Goal: Task Accomplishment & Management: Use online tool/utility

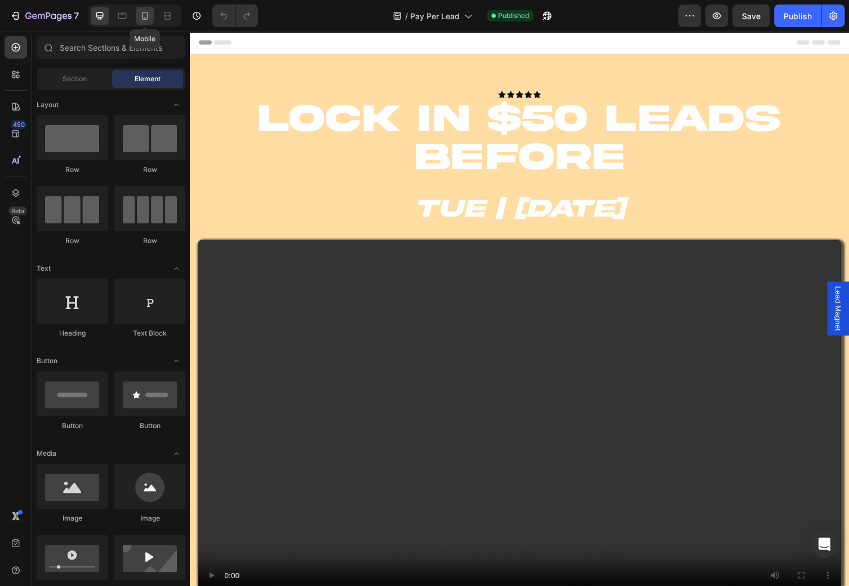
click at [153, 20] on div at bounding box center [145, 16] width 18 height 18
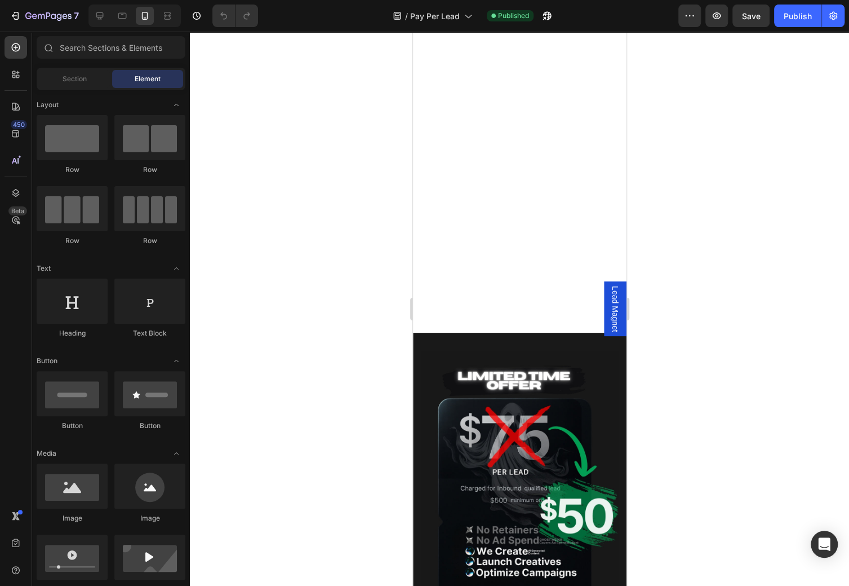
scroll to position [771, 0]
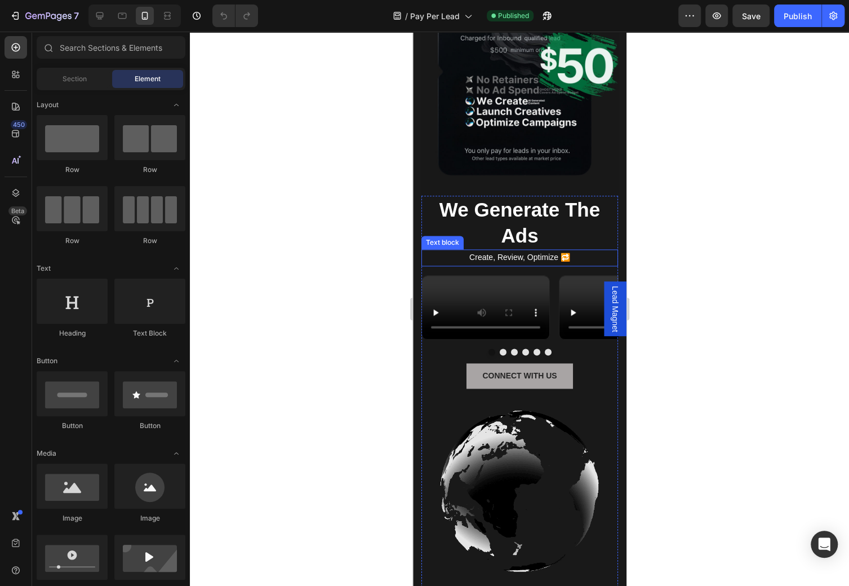
click at [532, 259] on p "Create, Review, Optimize 🔁" at bounding box center [519, 257] width 194 height 14
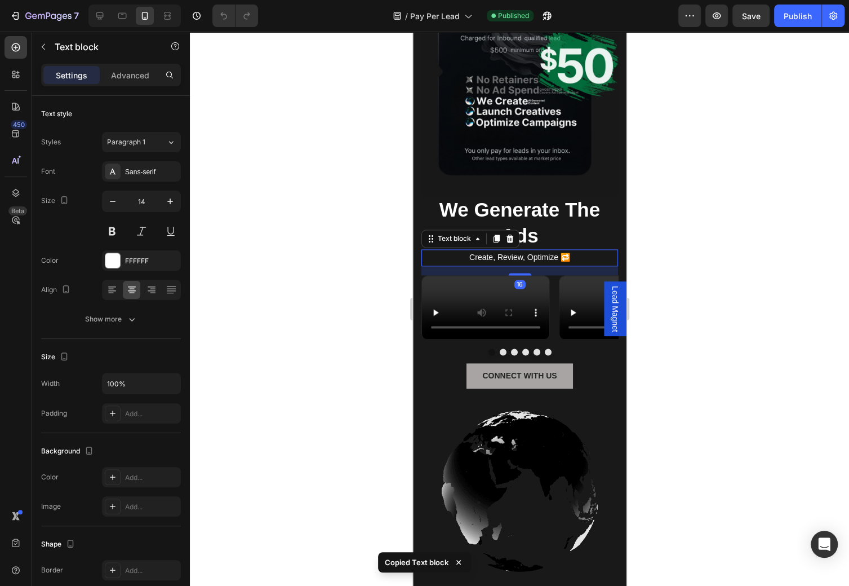
scroll to position [0, 0]
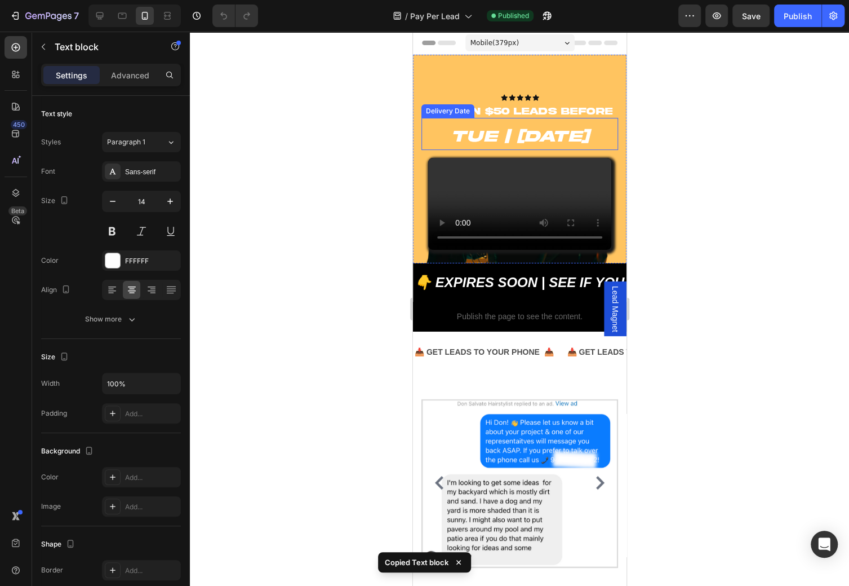
click at [558, 138] on span "Tue | [DATE]" at bounding box center [520, 136] width 138 height 17
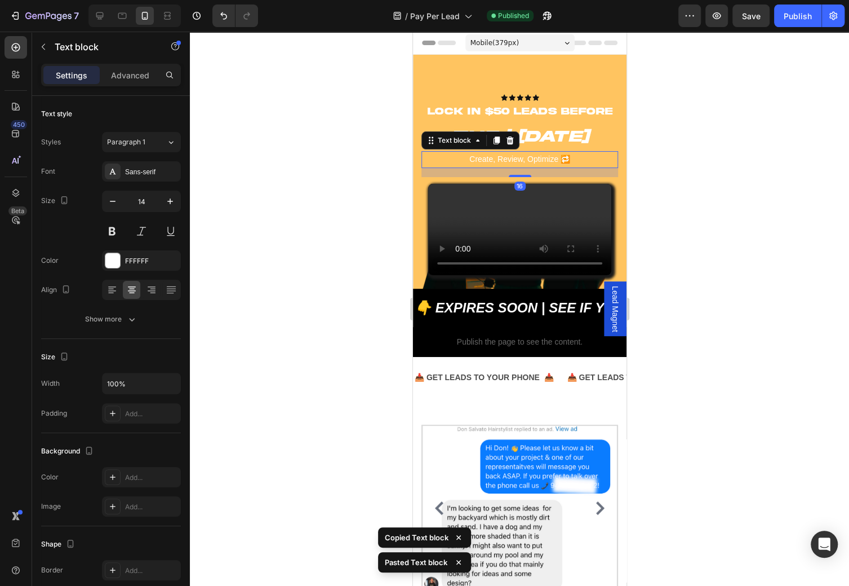
click at [551, 157] on p "Create, Review, Optimize 🔁" at bounding box center [519, 159] width 194 height 14
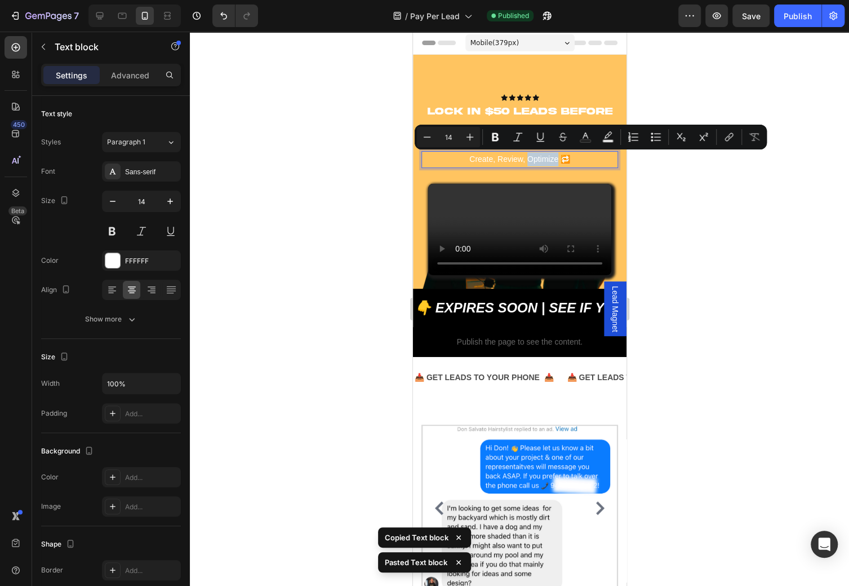
click at [557, 158] on p "Create, Review, Optimize 🔁" at bounding box center [519, 159] width 194 height 14
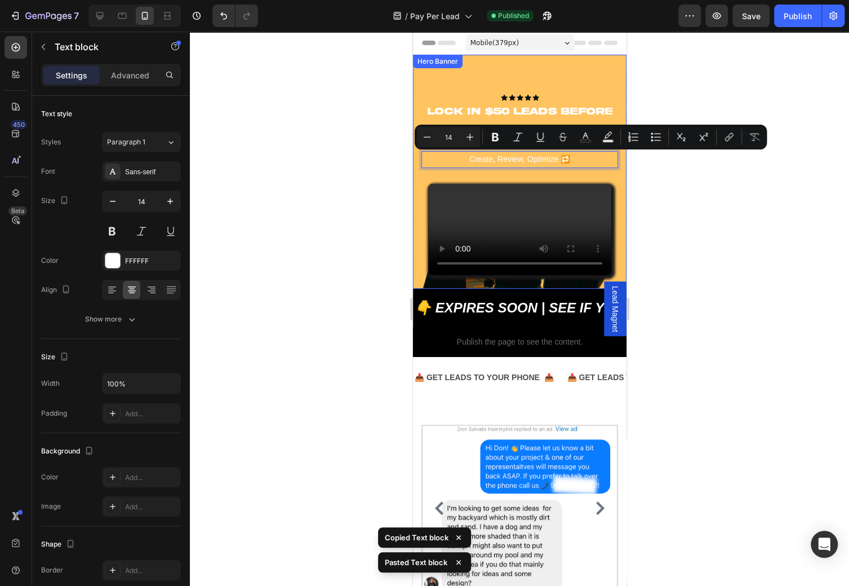
click at [564, 159] on p "Create, Review, Optimize 🔁" at bounding box center [519, 159] width 194 height 14
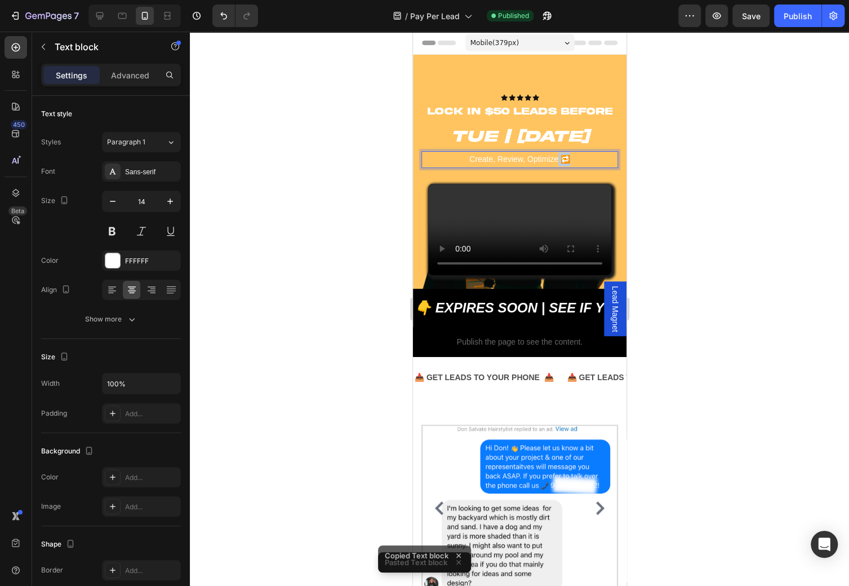
click at [564, 159] on p "Create, Review, Optimize 🔁" at bounding box center [519, 159] width 194 height 14
click at [803, 153] on div at bounding box center [519, 309] width 659 height 554
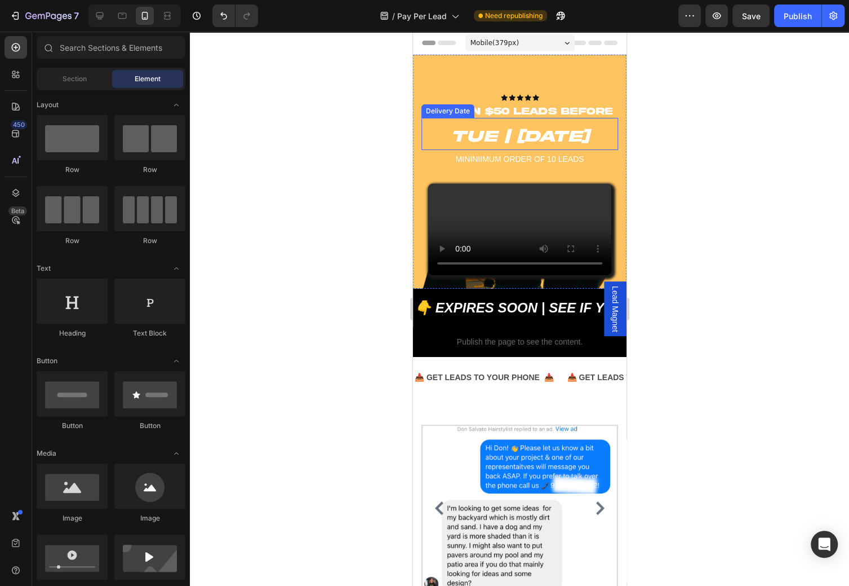
click at [570, 135] on span "Tue | [DATE]" at bounding box center [520, 136] width 138 height 17
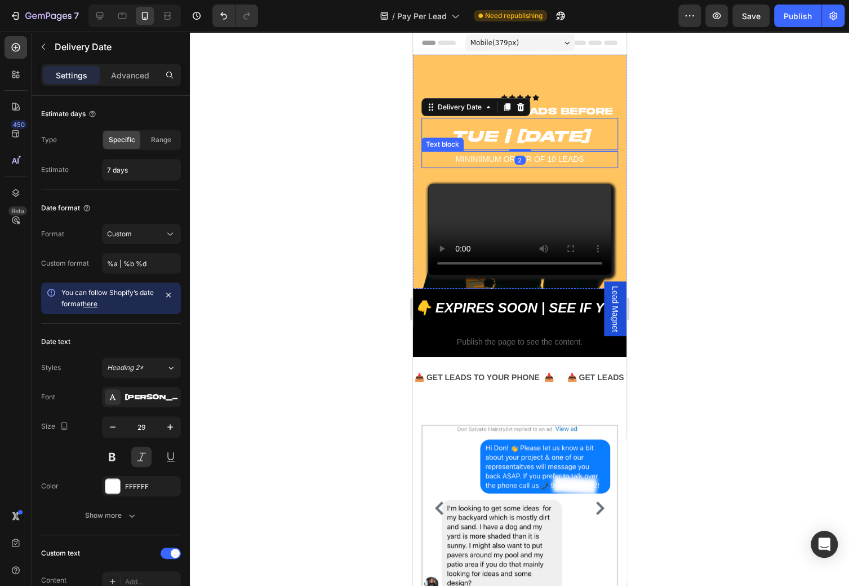
click at [549, 155] on p "MININIIMUM ORDER OF 10 LEADS" at bounding box center [519, 159] width 194 height 14
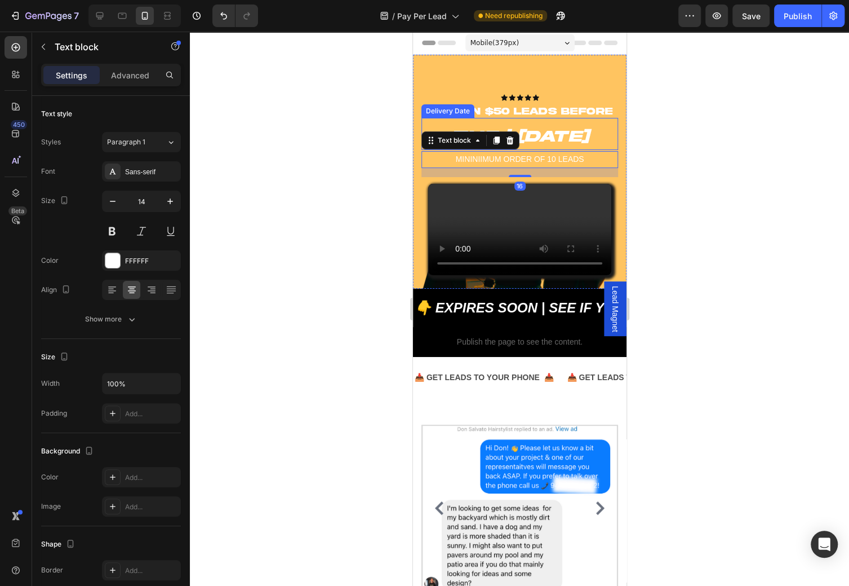
click at [550, 141] on span "Tue | [DATE]" at bounding box center [520, 136] width 138 height 17
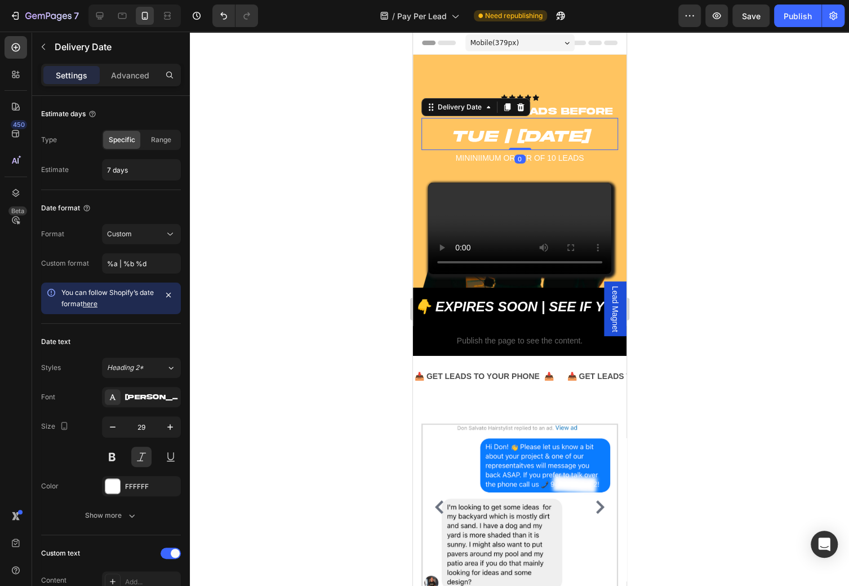
drag, startPoint x: 522, startPoint y: 150, endPoint x: 522, endPoint y: 138, distance: 13.0
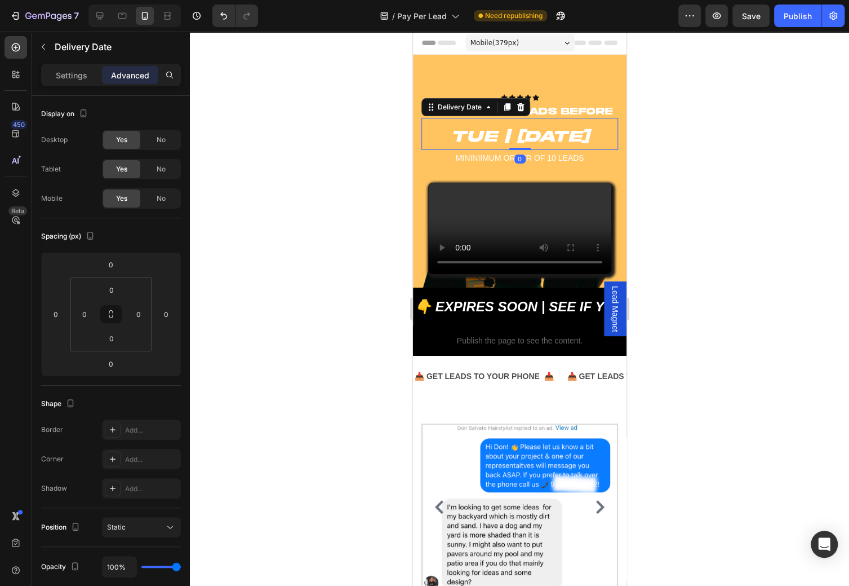
click at [684, 143] on div at bounding box center [519, 309] width 659 height 554
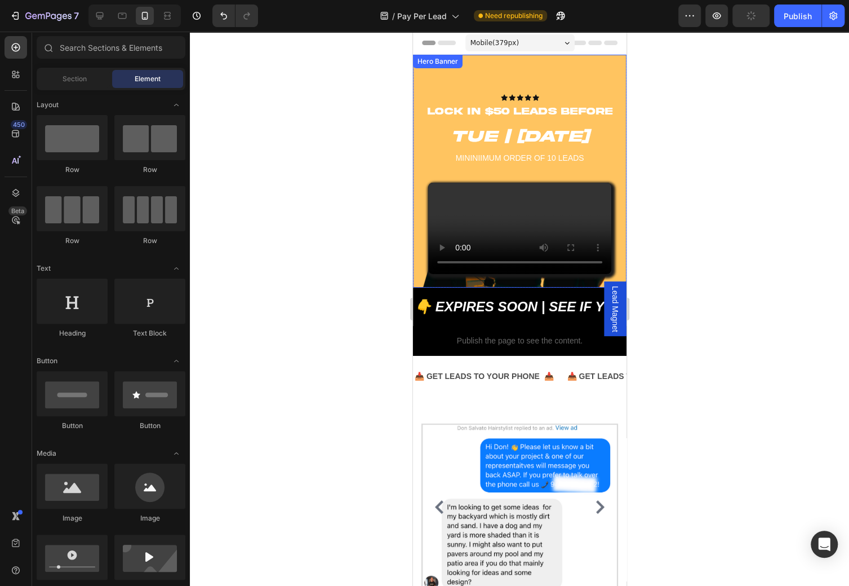
click at [562, 155] on p "MININIIMUM ORDER OF 10 LEADS" at bounding box center [519, 158] width 194 height 14
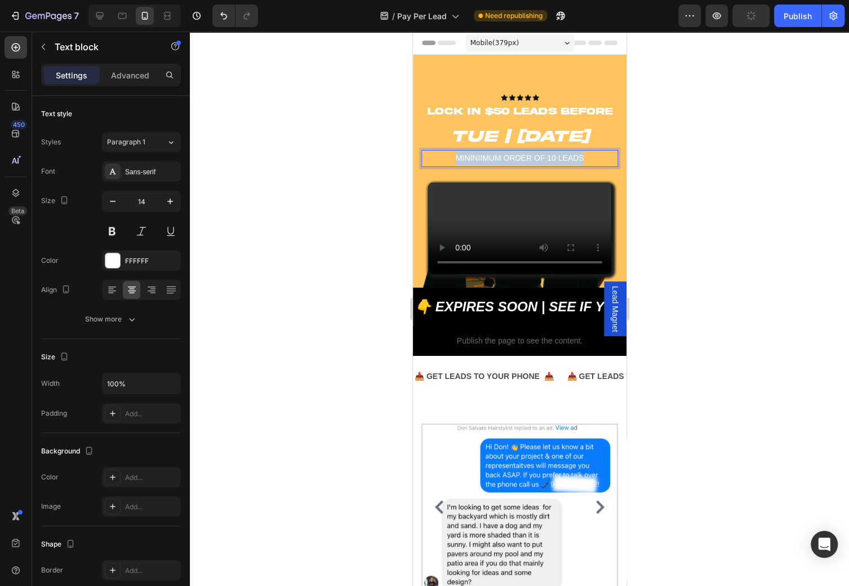
click at [562, 155] on p "MININIIMUM ORDER OF 10 LEADS" at bounding box center [519, 158] width 194 height 14
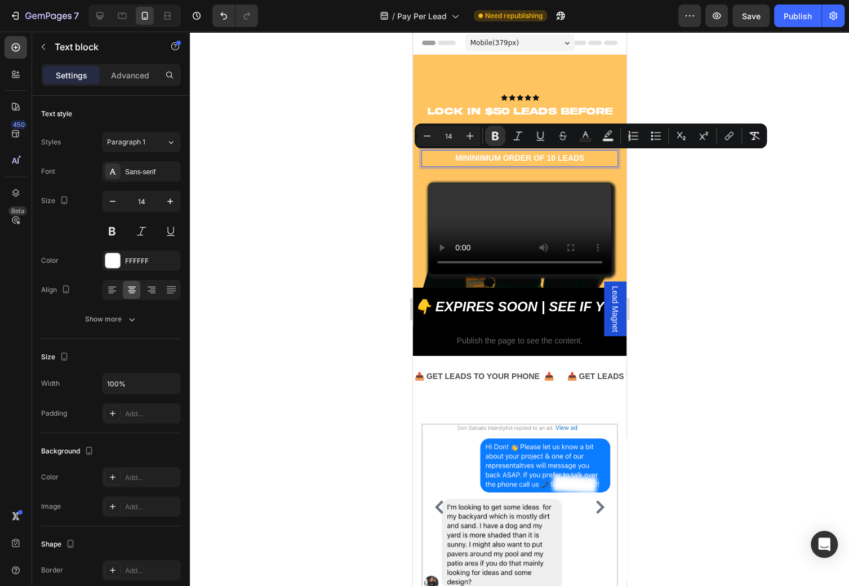
click at [709, 194] on div at bounding box center [519, 309] width 659 height 554
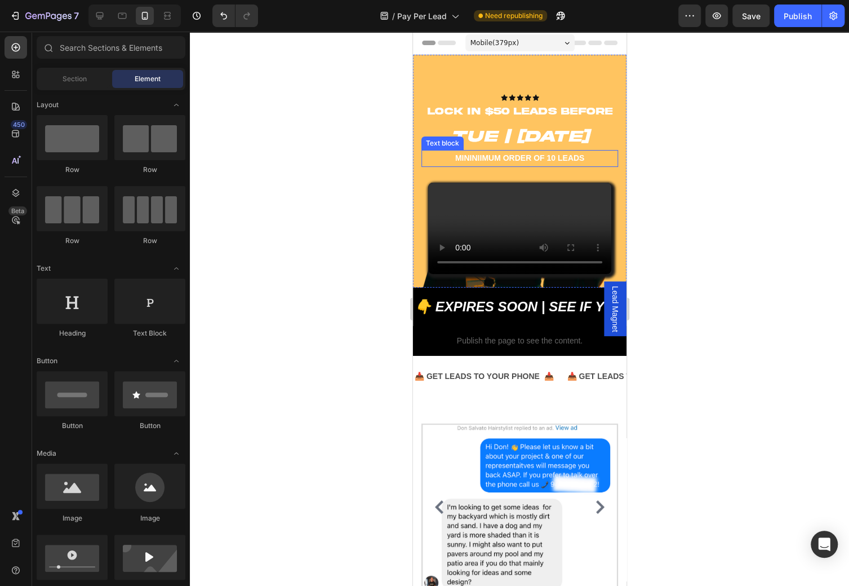
click at [506, 158] on strong "MININIIMUM ORDER OF 10 LEADS" at bounding box center [519, 157] width 129 height 9
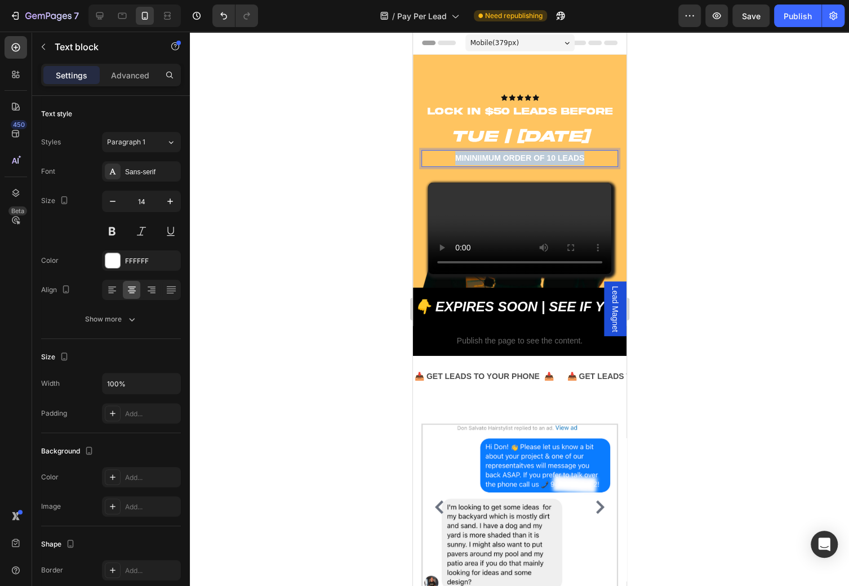
click at [506, 158] on strong "MININIIMUM ORDER OF 10 LEADS" at bounding box center [519, 157] width 129 height 9
click at [653, 156] on div at bounding box center [519, 309] width 659 height 554
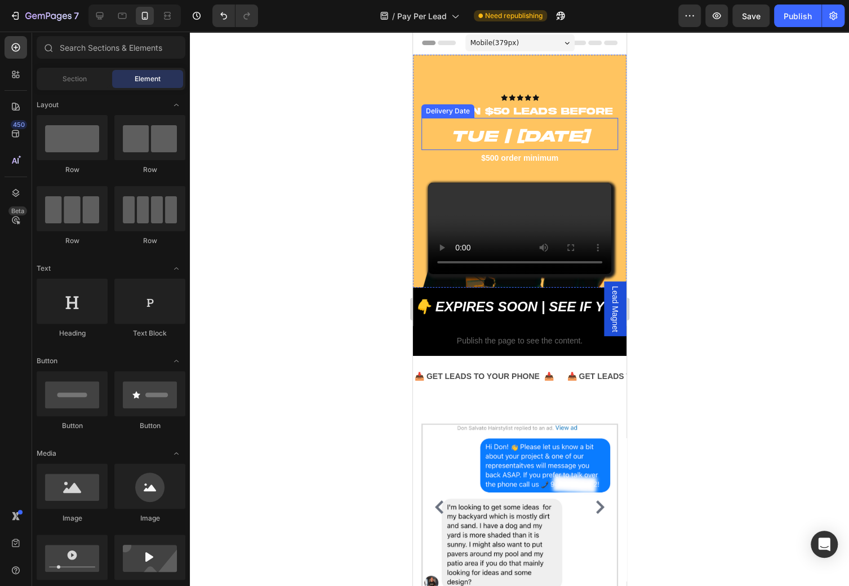
click at [714, 172] on div at bounding box center [519, 309] width 659 height 554
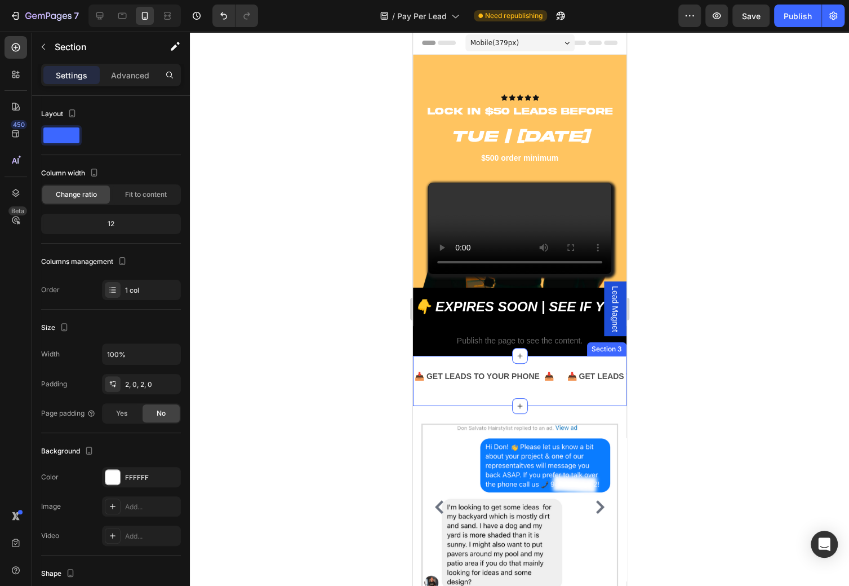
click at [467, 405] on div "📥 GET LEADS TO YOUR PHONE 📥 Text 📥 GET LEADS TO YOUR PHONE 📥 Text 📥 GET LEADS T…" at bounding box center [520, 381] width 214 height 48
click at [704, 382] on div at bounding box center [519, 309] width 659 height 554
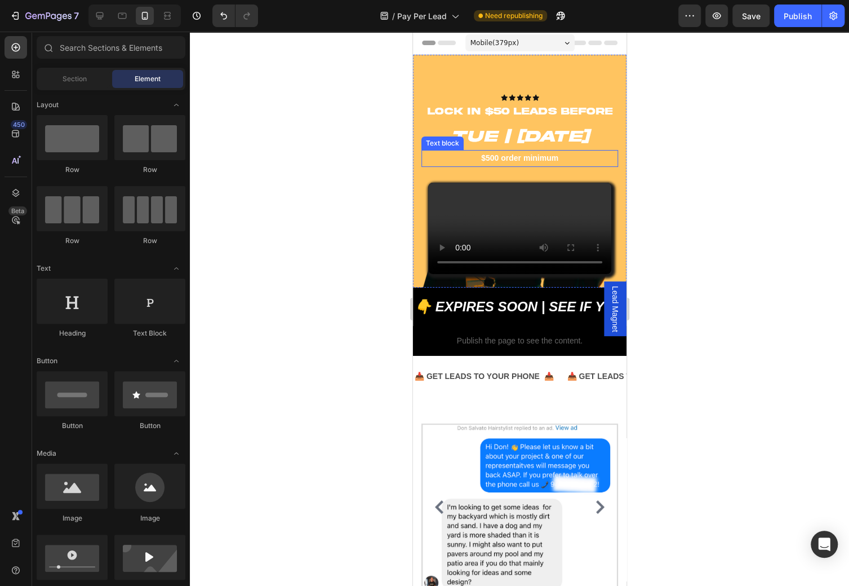
click at [522, 157] on strong "$500 order minimum" at bounding box center [519, 157] width 77 height 9
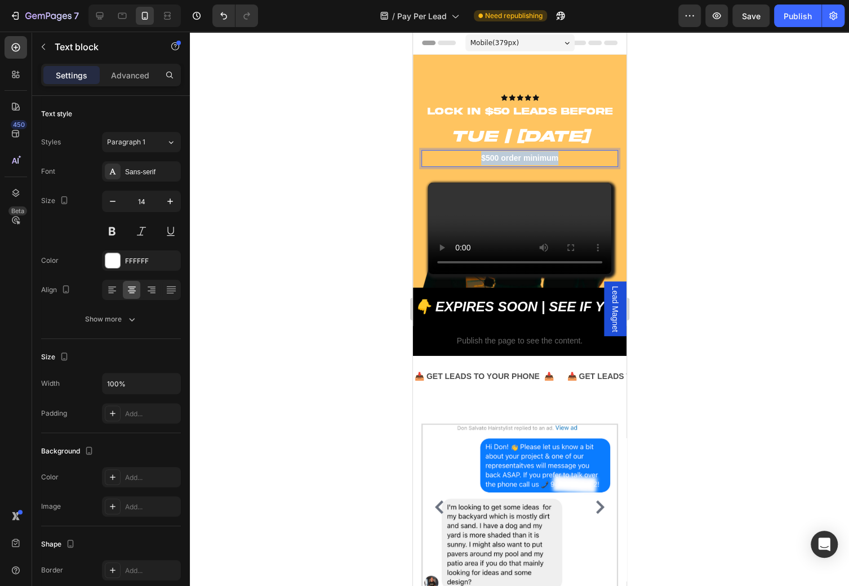
click at [522, 157] on strong "$500 order minimum" at bounding box center [519, 157] width 77 height 9
click at [735, 161] on div at bounding box center [519, 309] width 659 height 554
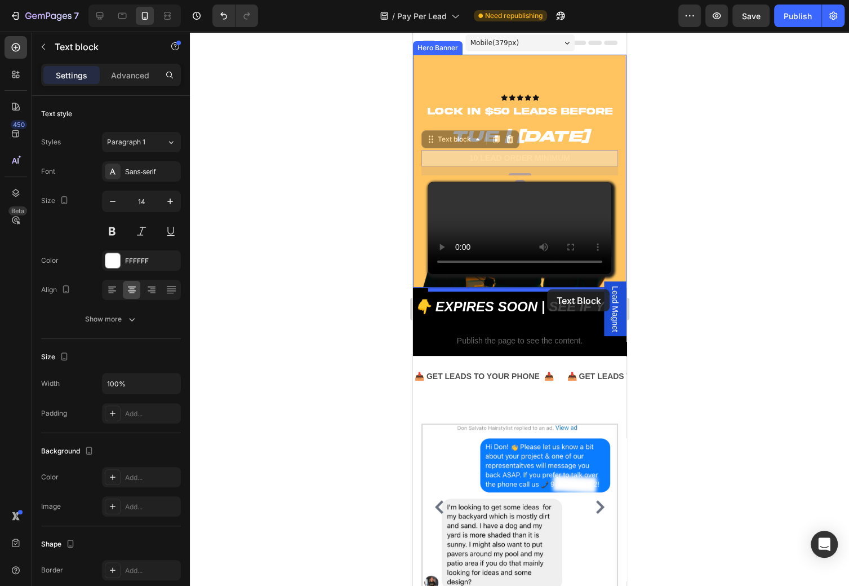
drag, startPoint x: 542, startPoint y: 160, endPoint x: 548, endPoint y: 289, distance: 129.8
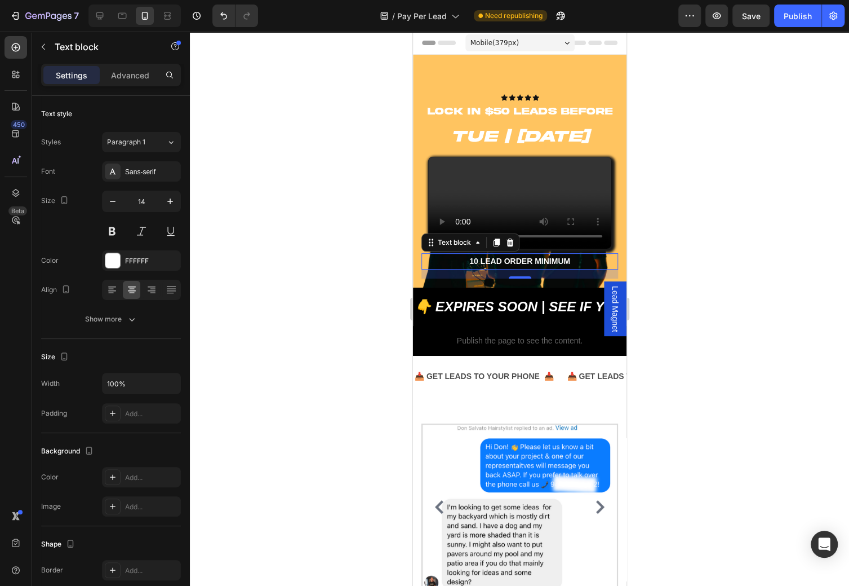
click at [672, 218] on div at bounding box center [519, 309] width 659 height 554
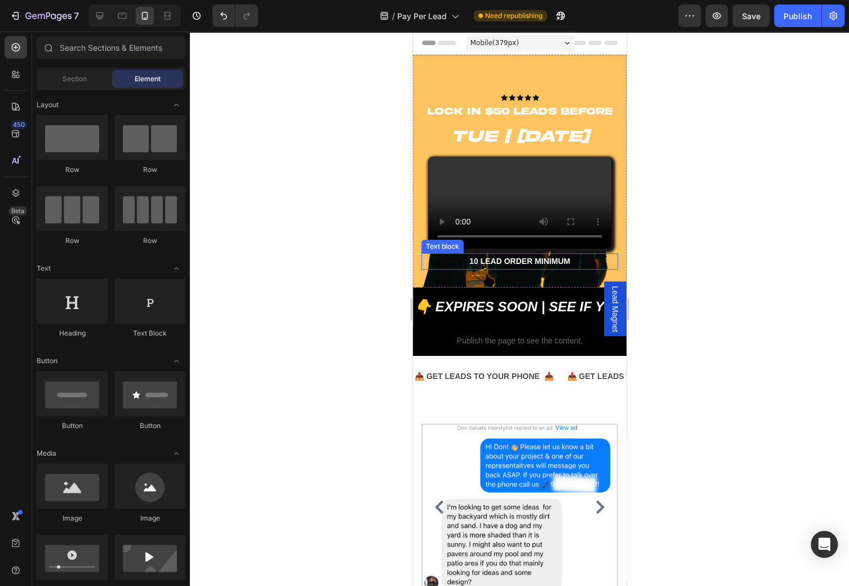
click at [559, 265] on strong "10 LEAD ORDER MINIMUM" at bounding box center [519, 260] width 101 height 9
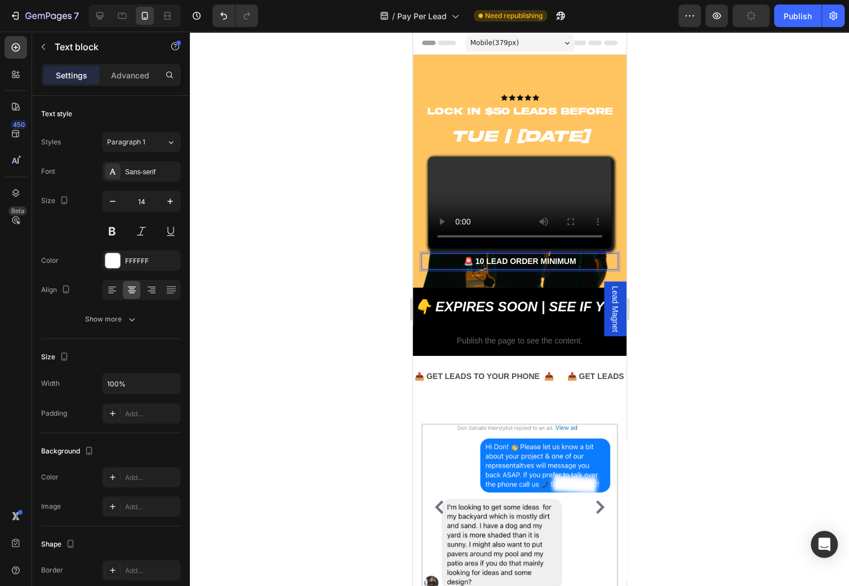
click at [706, 282] on div at bounding box center [519, 309] width 659 height 554
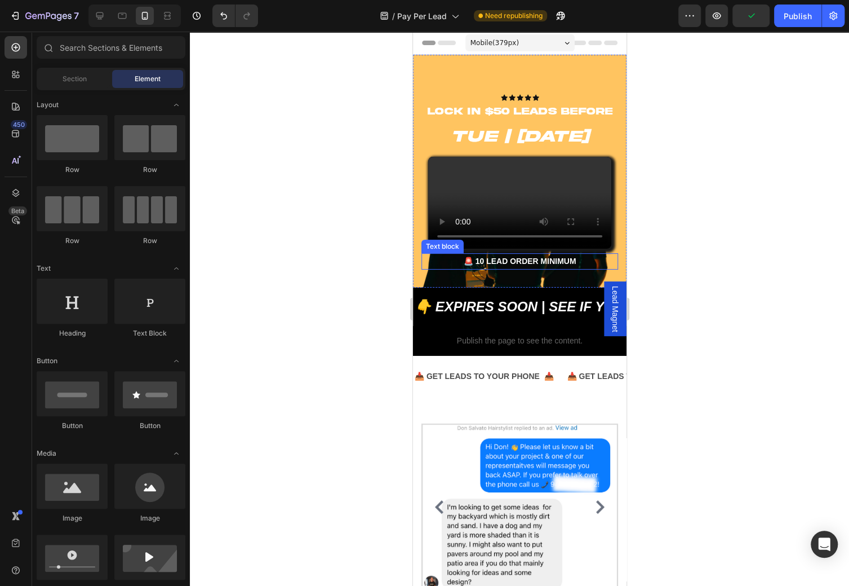
click at [580, 268] on p "🚨 10 LEAD ORDER MINIMUM" at bounding box center [519, 261] width 194 height 14
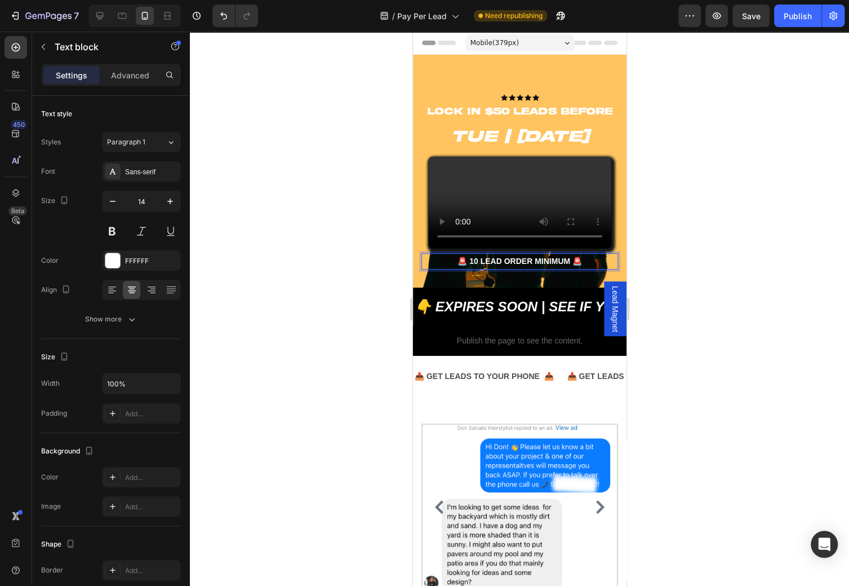
click at [542, 268] on p "🚨 10 LEAD ORDER MINIMUM 🚨" at bounding box center [519, 261] width 194 height 14
click at [537, 287] on div "Icon Icon Icon Icon Icon Icon List LOCK IN $50 Leads BEFORE Heading Tue | [DATE…" at bounding box center [520, 171] width 214 height 233
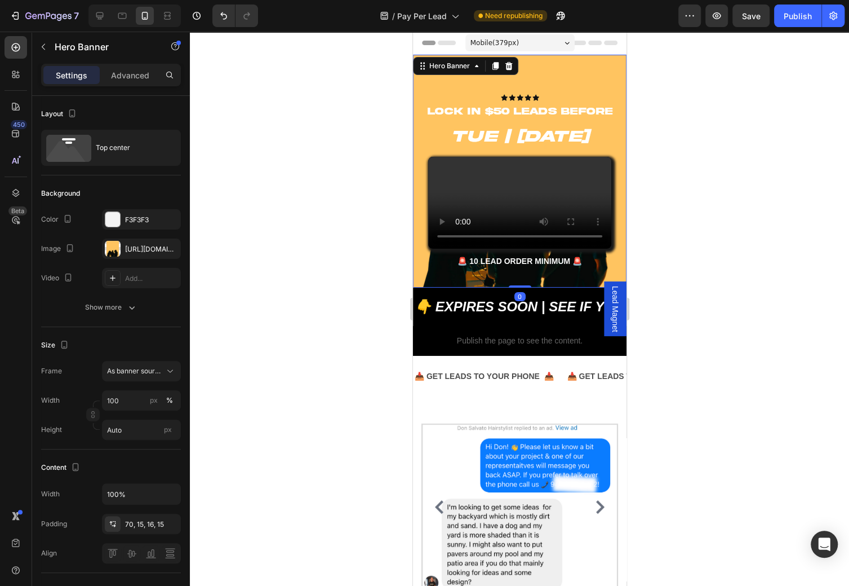
click at [524, 263] on div "Icon Icon Icon Icon Icon Icon List LOCK IN $50 Leads BEFORE Heading Tue | [DATE…" at bounding box center [519, 186] width 197 height 184
click at [523, 265] on strong "🚨 10 LEAD ORDER MINIMUM 🚨" at bounding box center [519, 260] width 125 height 9
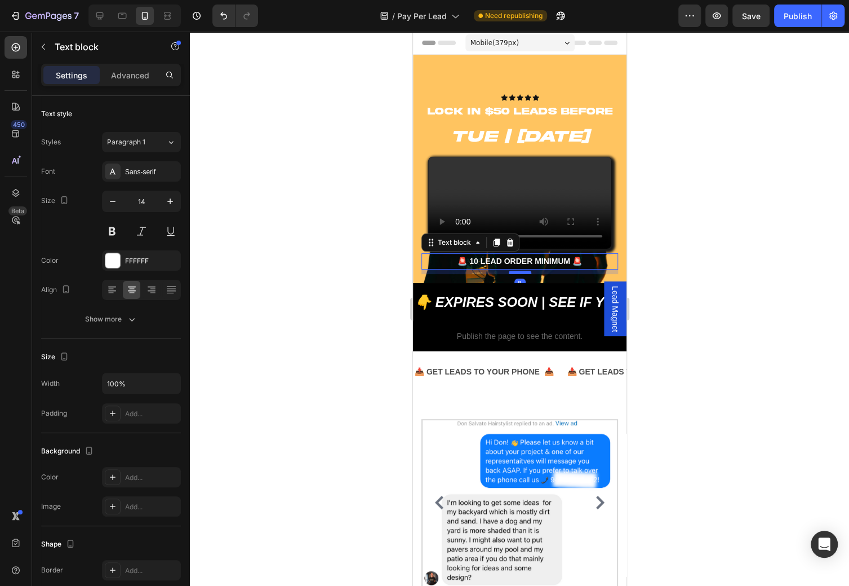
click at [519, 274] on div at bounding box center [519, 272] width 23 height 3
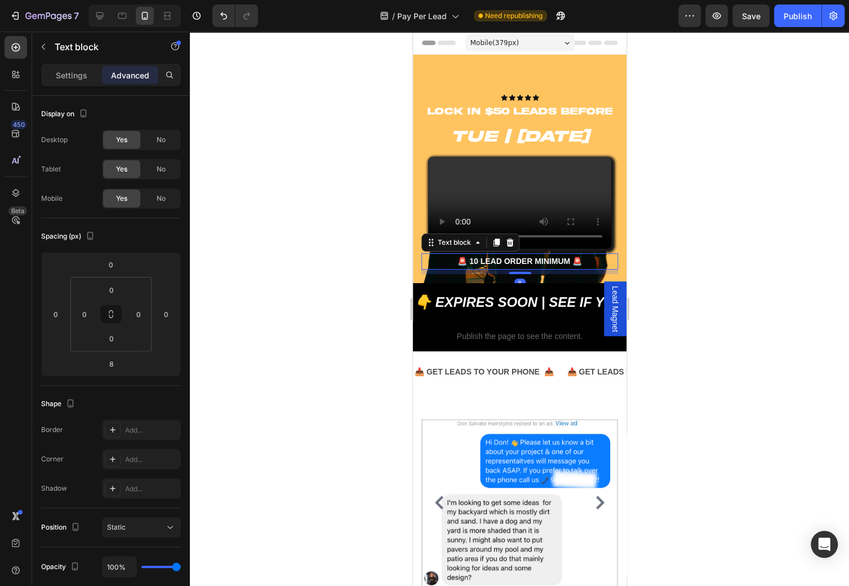
click at [731, 213] on div at bounding box center [519, 309] width 659 height 554
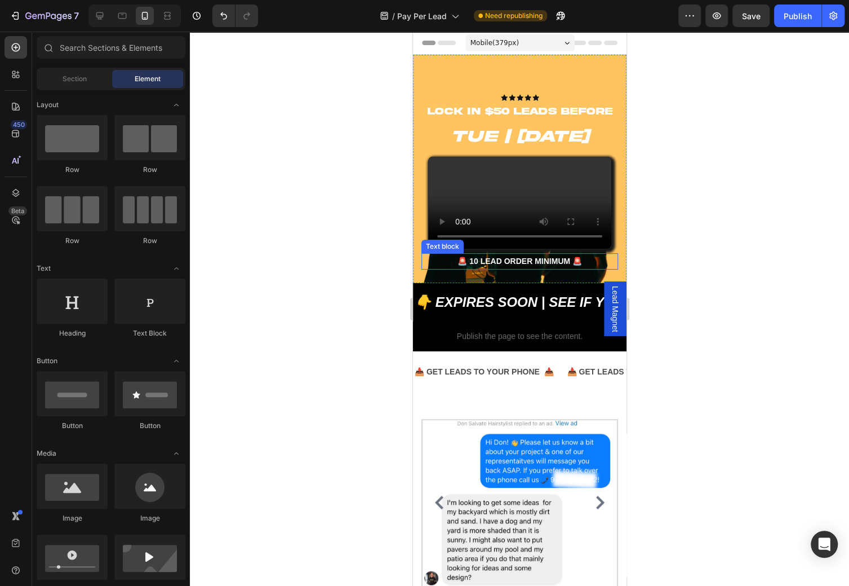
click at [559, 265] on strong "🚨 10 LEAD ORDER MINIMUM 🚨" at bounding box center [519, 260] width 125 height 9
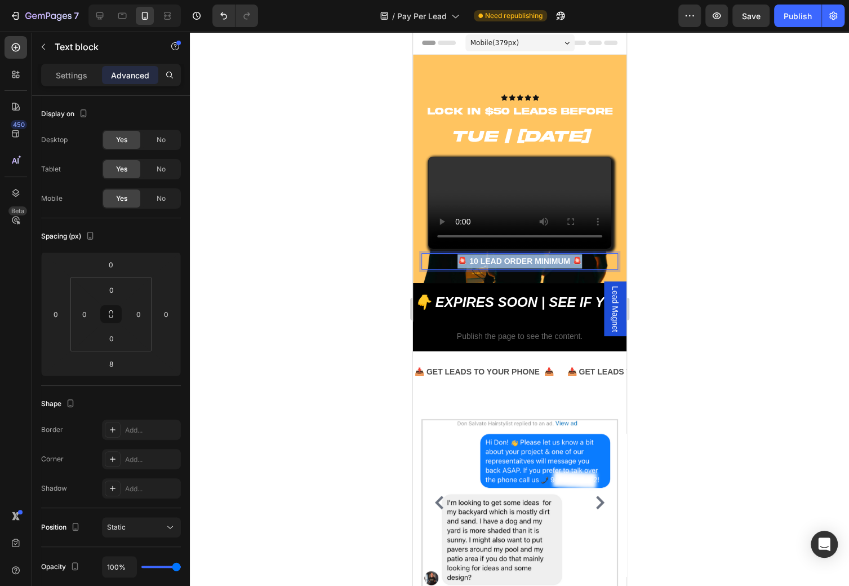
click at [559, 265] on strong "🚨 10 LEAD ORDER MINIMUM 🚨" at bounding box center [519, 260] width 125 height 9
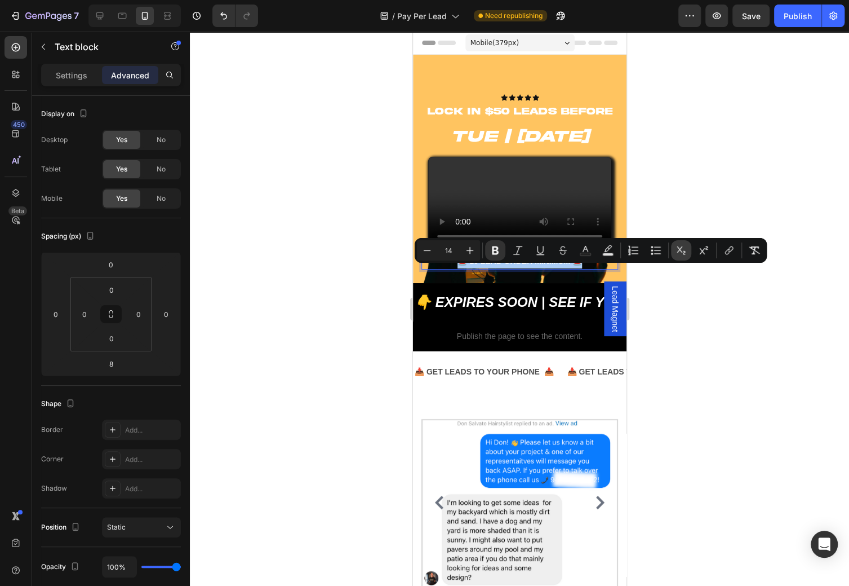
click at [678, 258] on button "Subscript" at bounding box center [681, 250] width 20 height 20
click at [753, 222] on div at bounding box center [519, 309] width 659 height 554
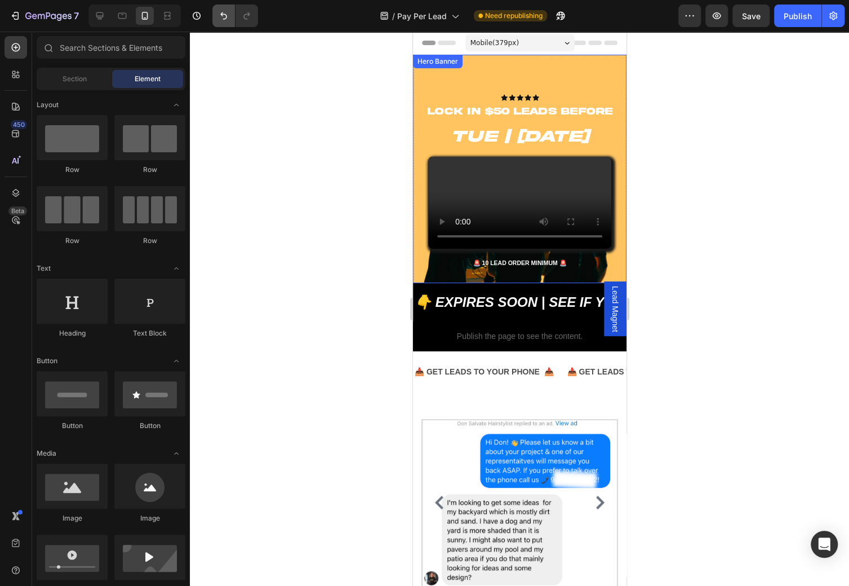
click at [220, 20] on icon "Undo/Redo" at bounding box center [223, 15] width 11 height 11
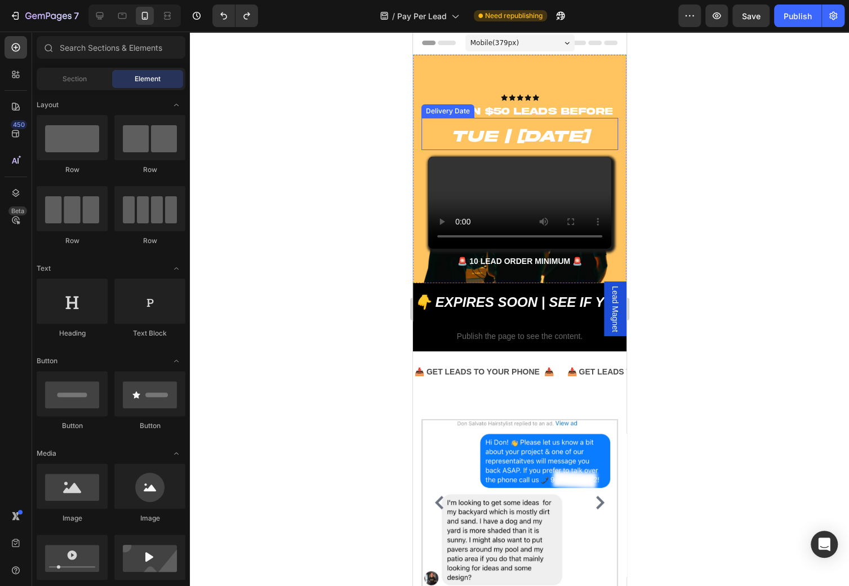
click at [675, 147] on div at bounding box center [519, 309] width 659 height 554
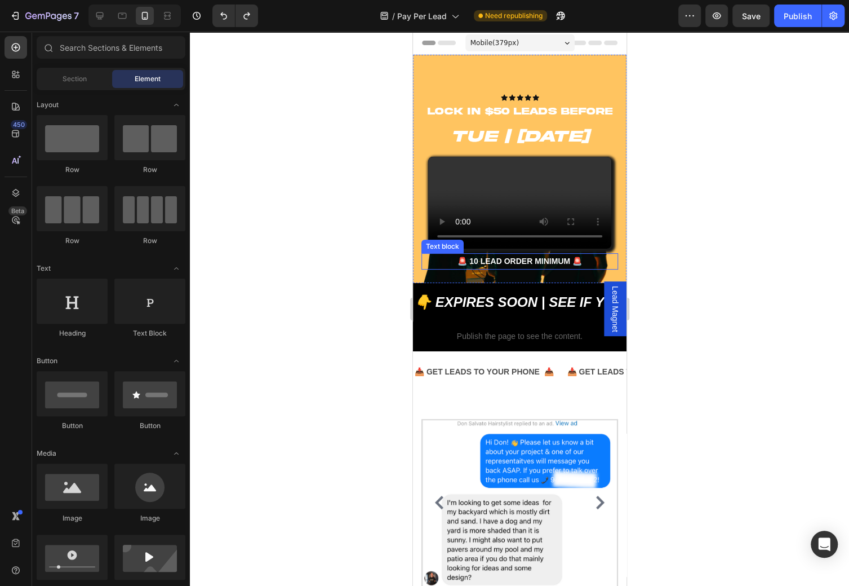
click at [499, 265] on strong "🚨 10 LEAD ORDER MINIMUM 🚨" at bounding box center [519, 260] width 125 height 9
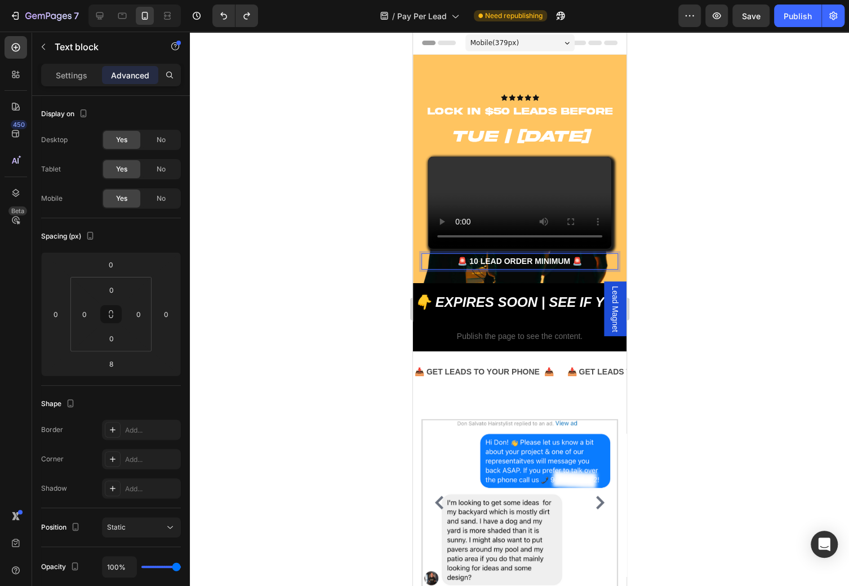
click at [470, 265] on strong "🚨 10 LEAD ORDER MINIMUM 🚨" at bounding box center [519, 260] width 125 height 9
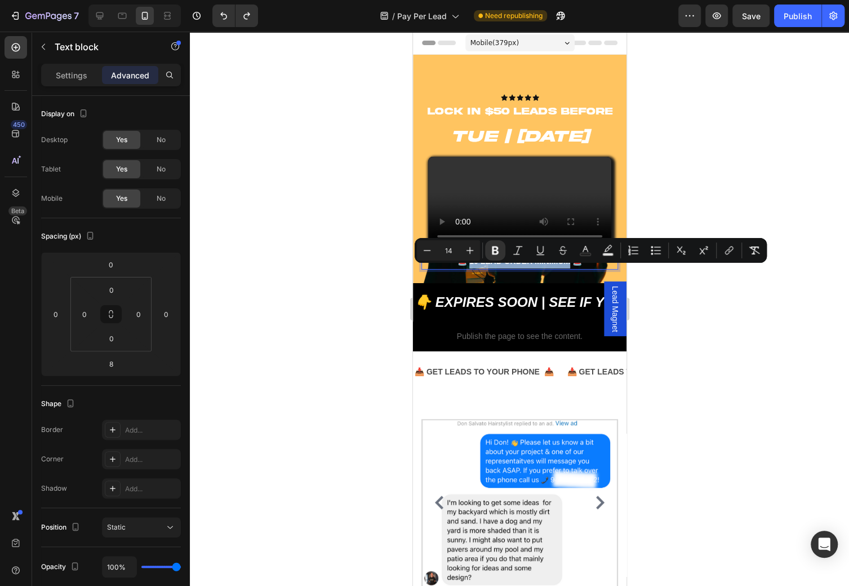
drag, startPoint x: 470, startPoint y: 271, endPoint x: 561, endPoint y: 267, distance: 90.8
click at [561, 265] on strong "🚨 10 LEAD ORDER MINIMUM 🚨" at bounding box center [519, 260] width 125 height 9
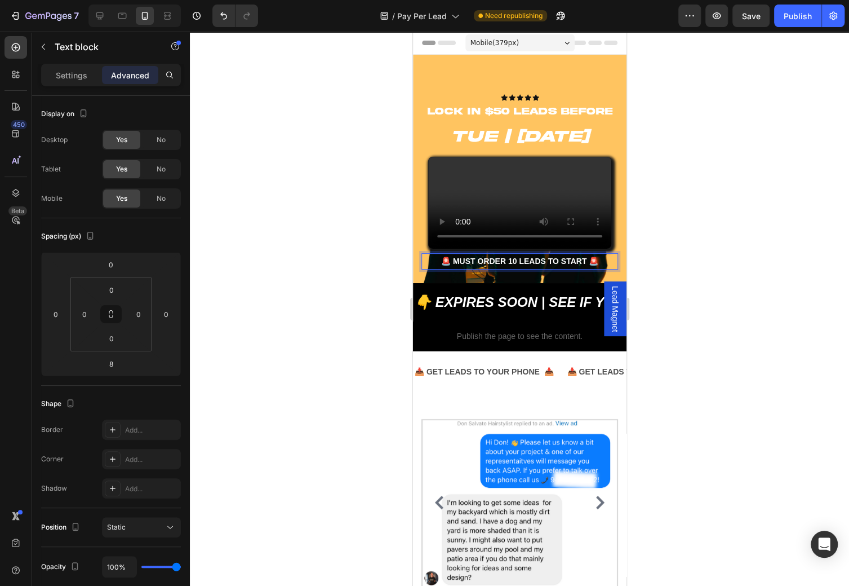
click at [695, 279] on div at bounding box center [519, 309] width 659 height 554
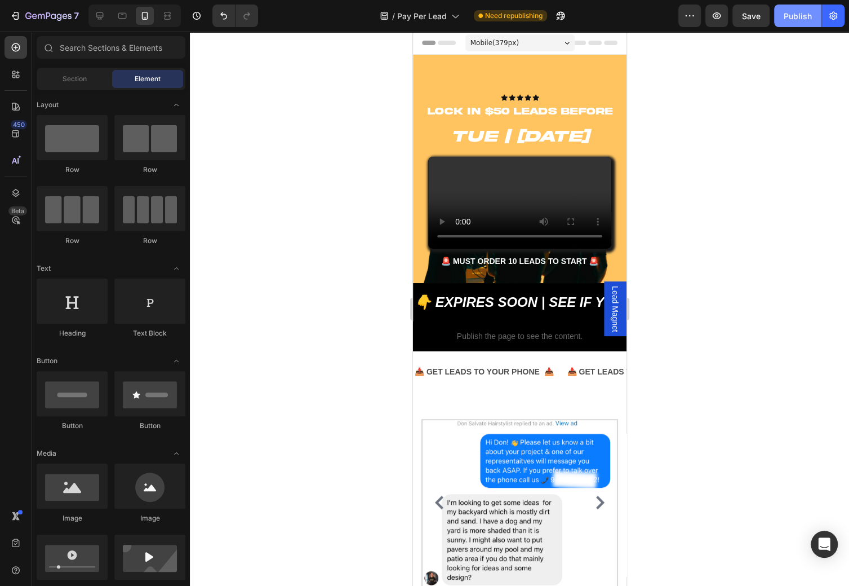
click at [804, 20] on div "Publish" at bounding box center [798, 16] width 28 height 12
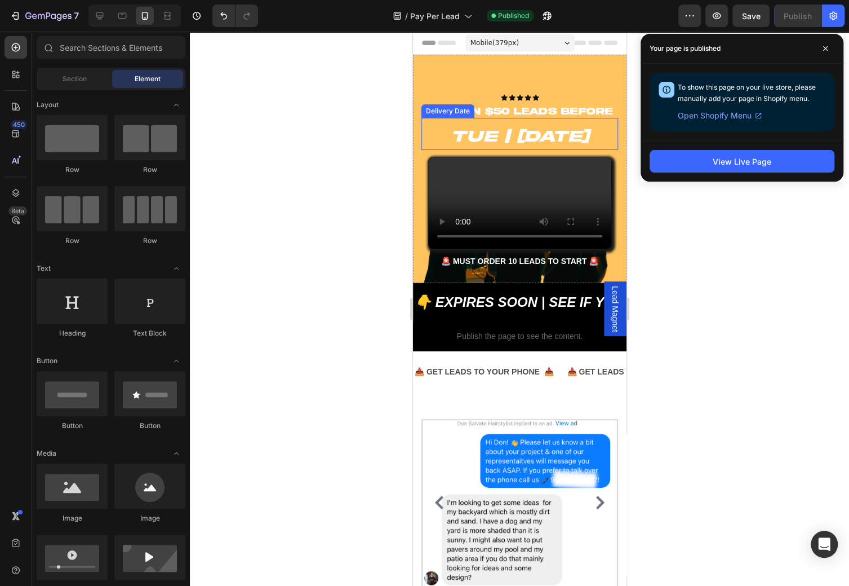
click at [539, 115] on h2 "LOCK IN $50 Leads BEFORE" at bounding box center [519, 112] width 197 height 12
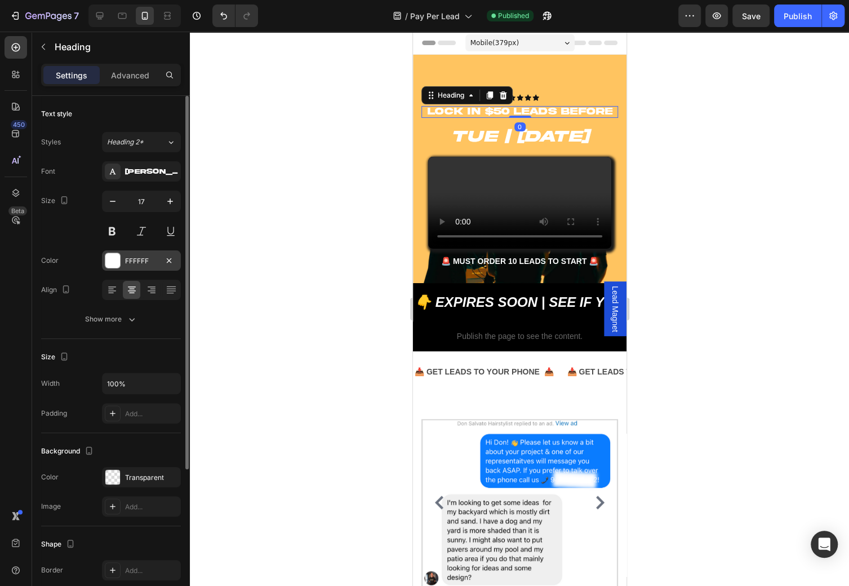
click at [108, 261] on div at bounding box center [112, 260] width 15 height 15
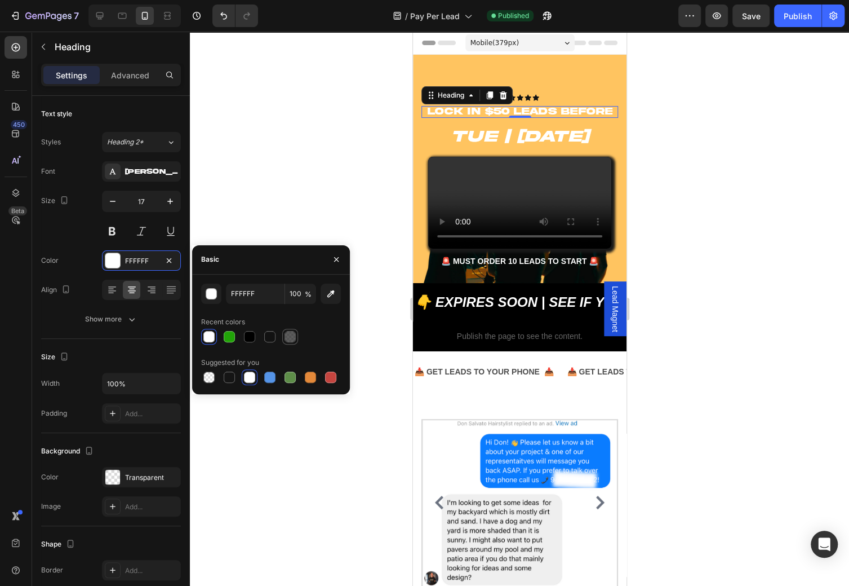
click at [291, 334] on div at bounding box center [290, 336] width 11 height 11
type input "191919"
type input "70"
click at [273, 336] on div at bounding box center [269, 336] width 11 height 11
type input "121212"
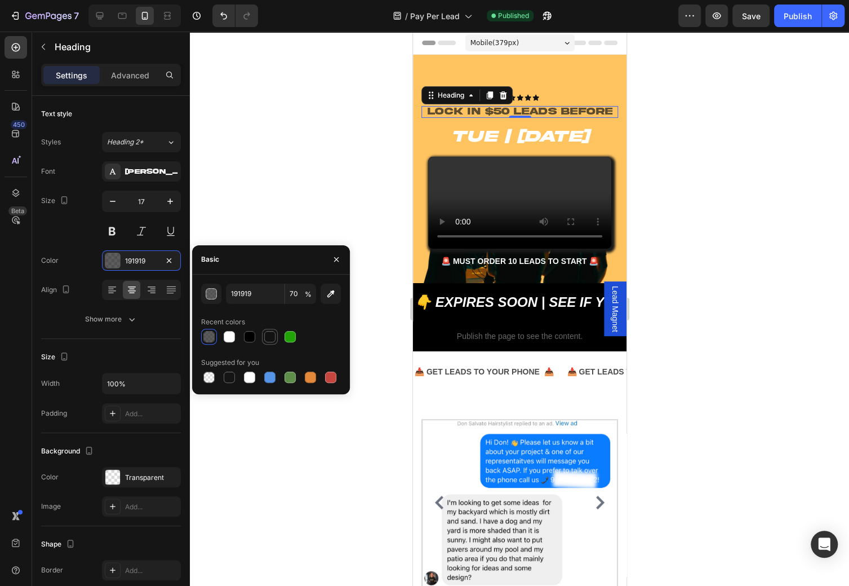
type input "100"
click at [252, 340] on div at bounding box center [249, 336] width 11 height 11
type input "000000"
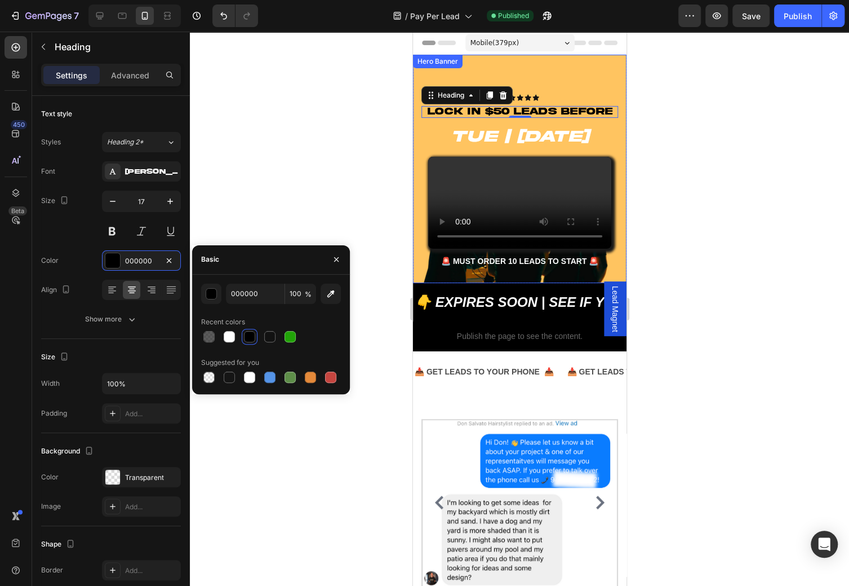
click at [667, 195] on div at bounding box center [519, 309] width 659 height 554
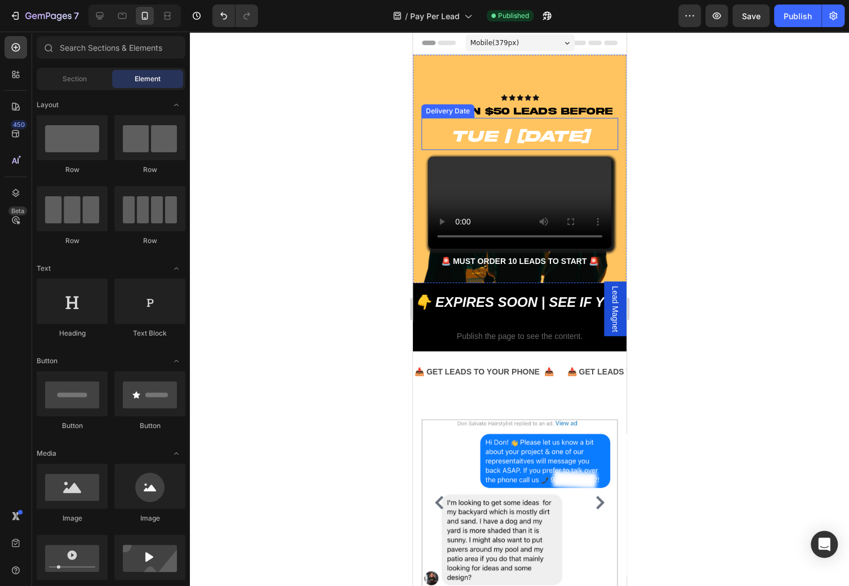
click at [584, 139] on span "Tue | [DATE]" at bounding box center [520, 136] width 138 height 17
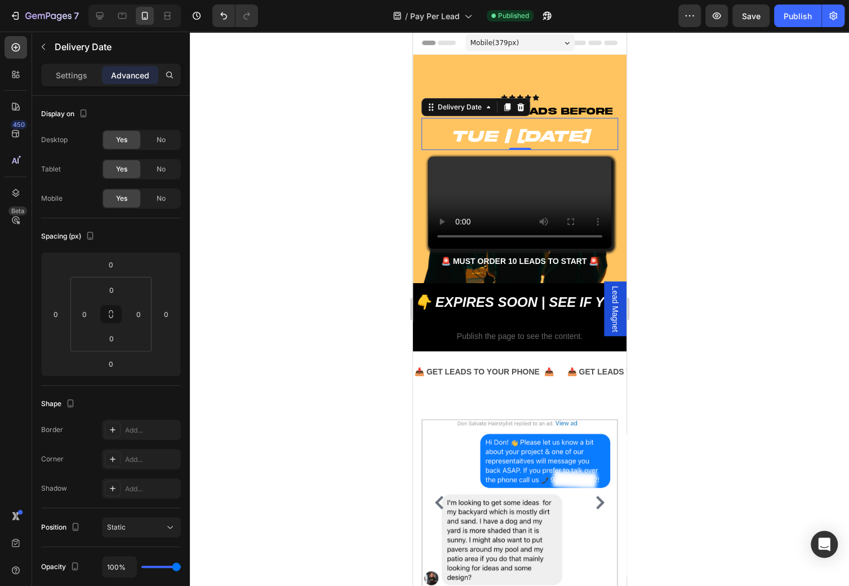
click at [659, 192] on div at bounding box center [519, 309] width 659 height 554
